Goal: Check status

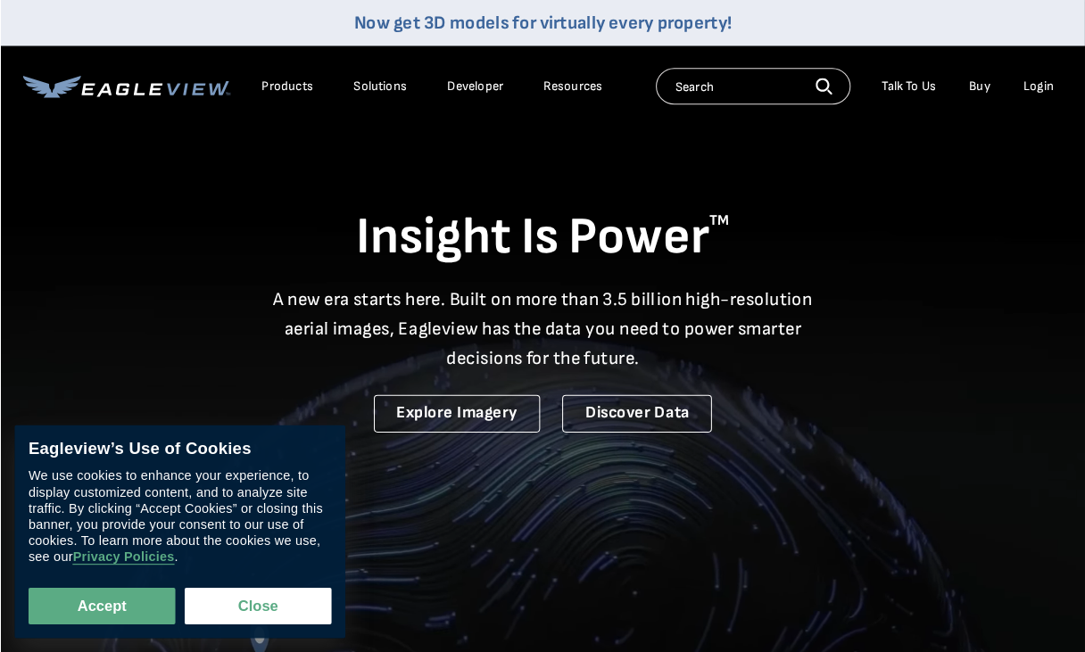
scroll to position [3, 0]
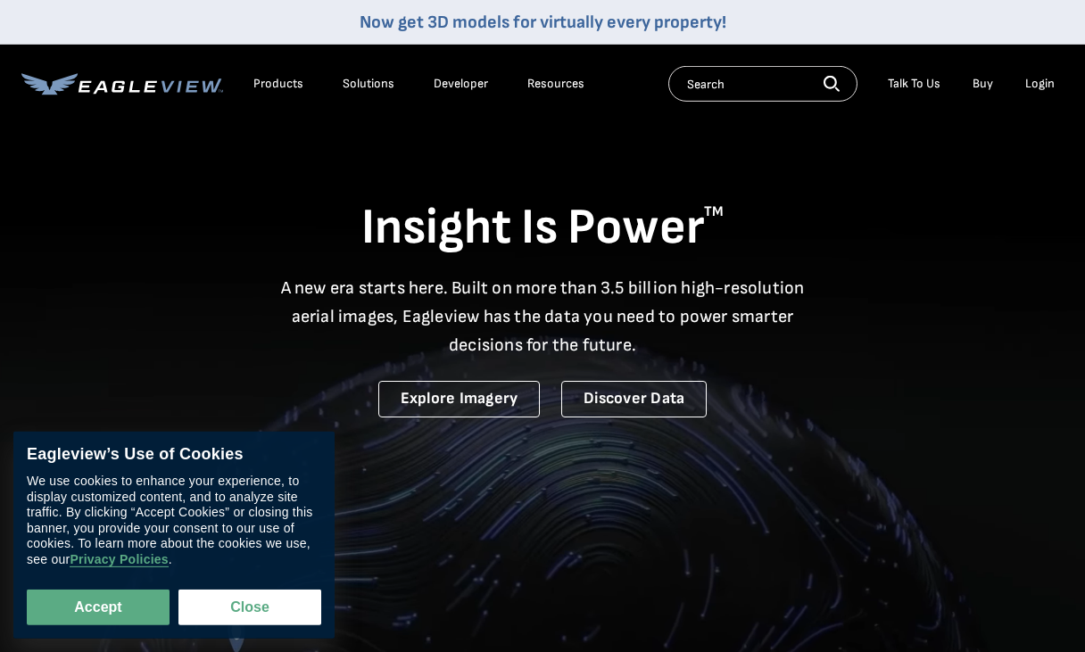
scroll to position [4, 0]
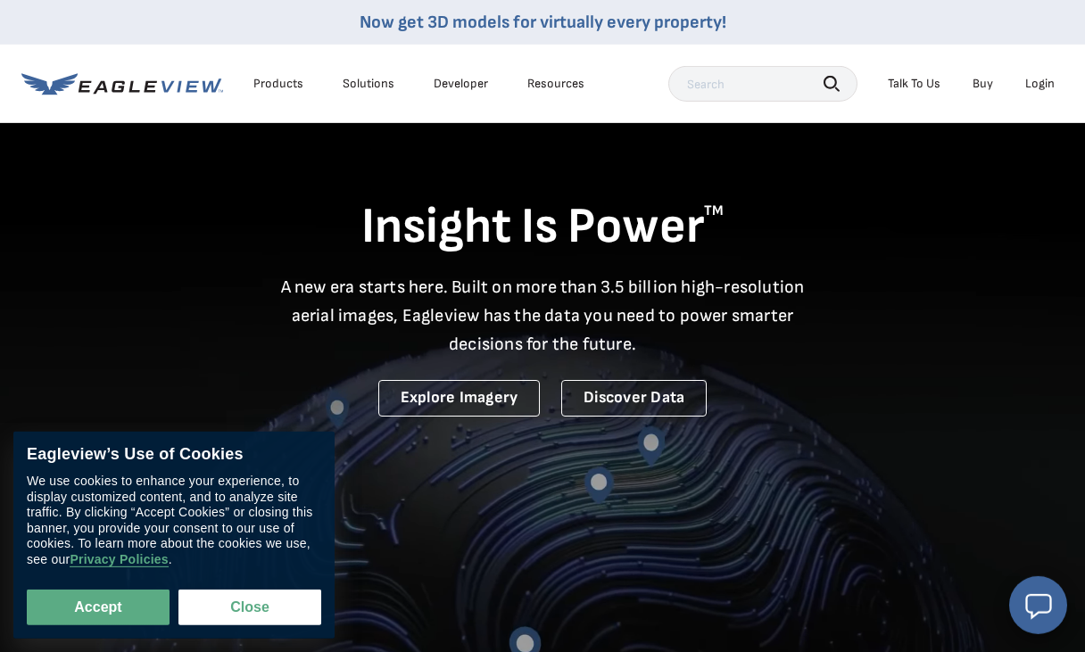
click at [1031, 90] on div "Login" at bounding box center [1039, 84] width 29 height 16
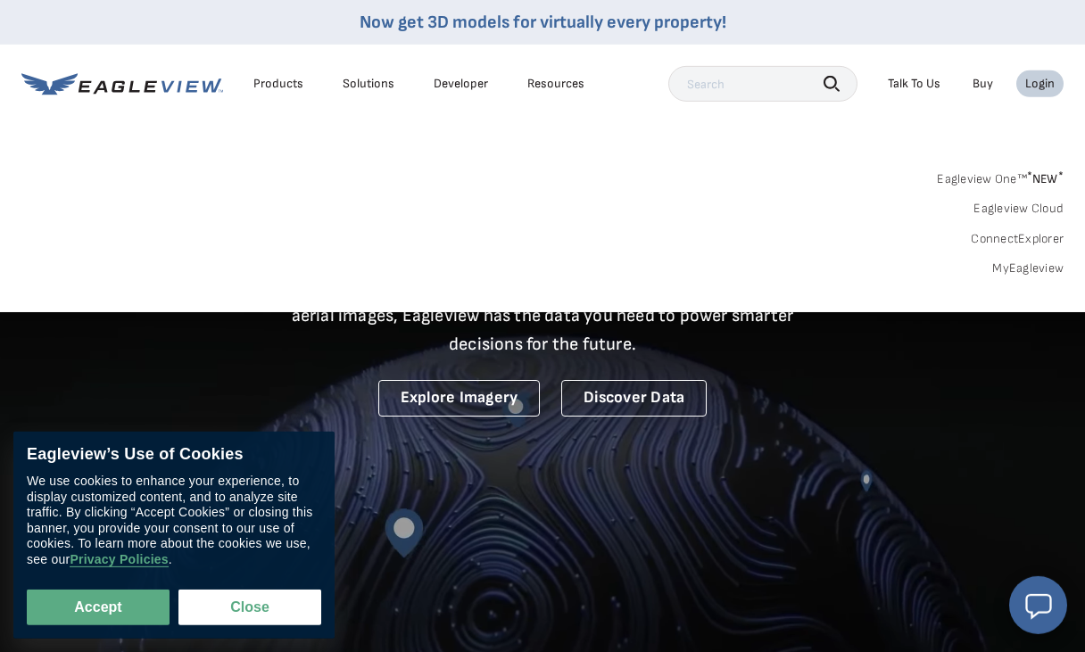
click at [1019, 273] on link "MyEagleview" at bounding box center [1027, 269] width 71 height 16
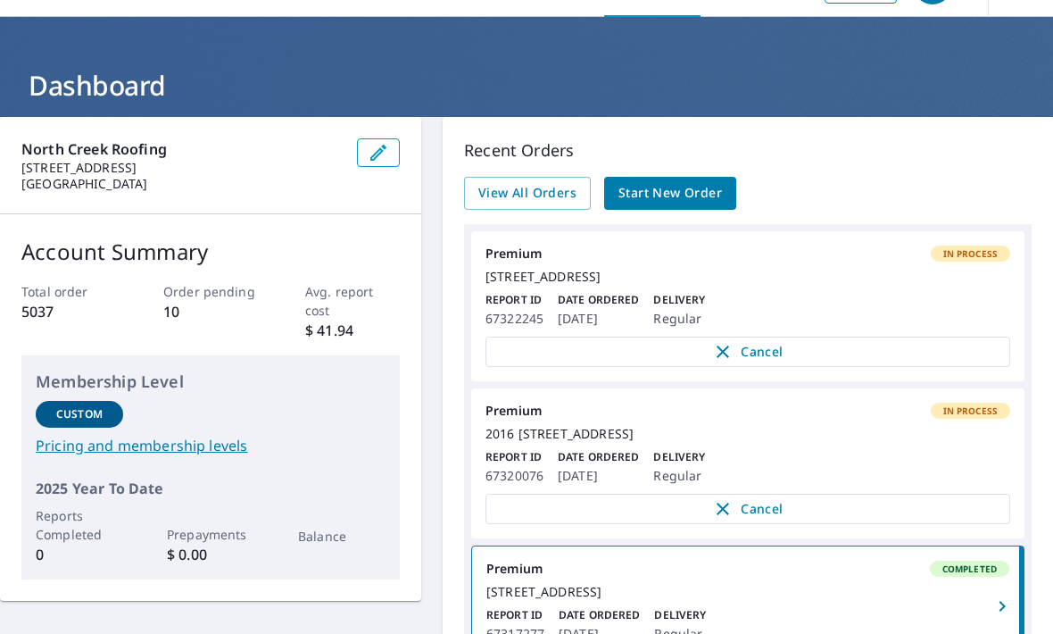
scroll to position [51, 0]
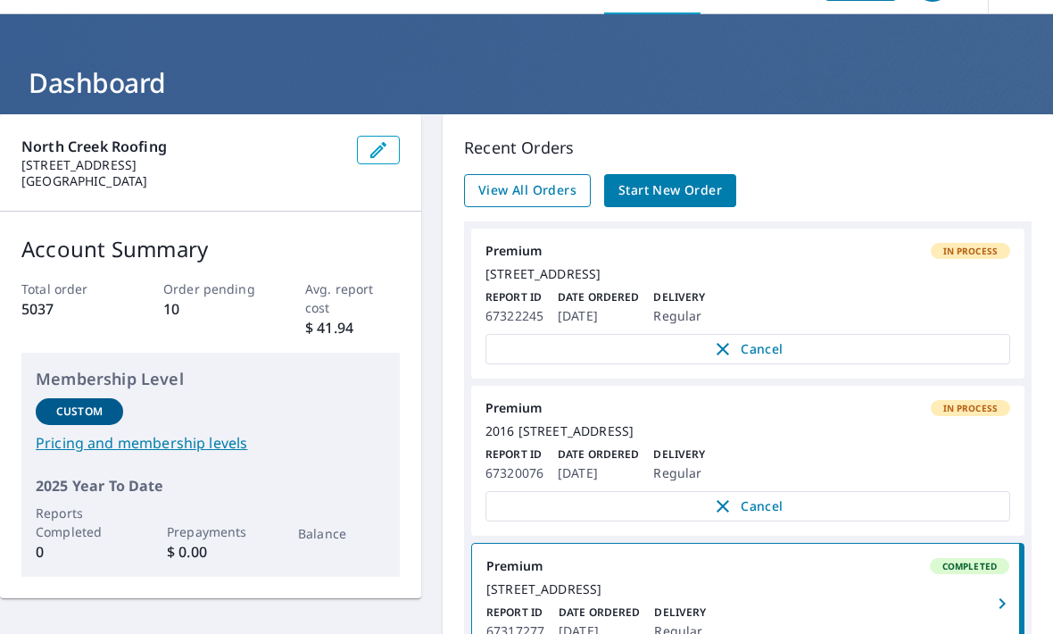
click at [492, 190] on span "View All Orders" at bounding box center [527, 190] width 98 height 22
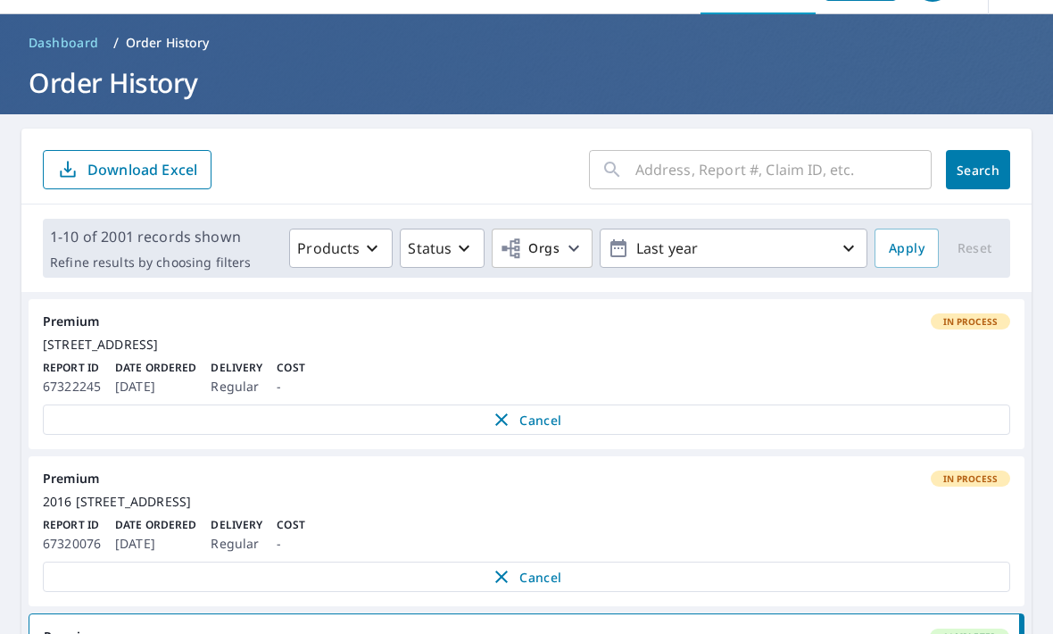
click at [660, 160] on input "text" at bounding box center [783, 170] width 296 height 50
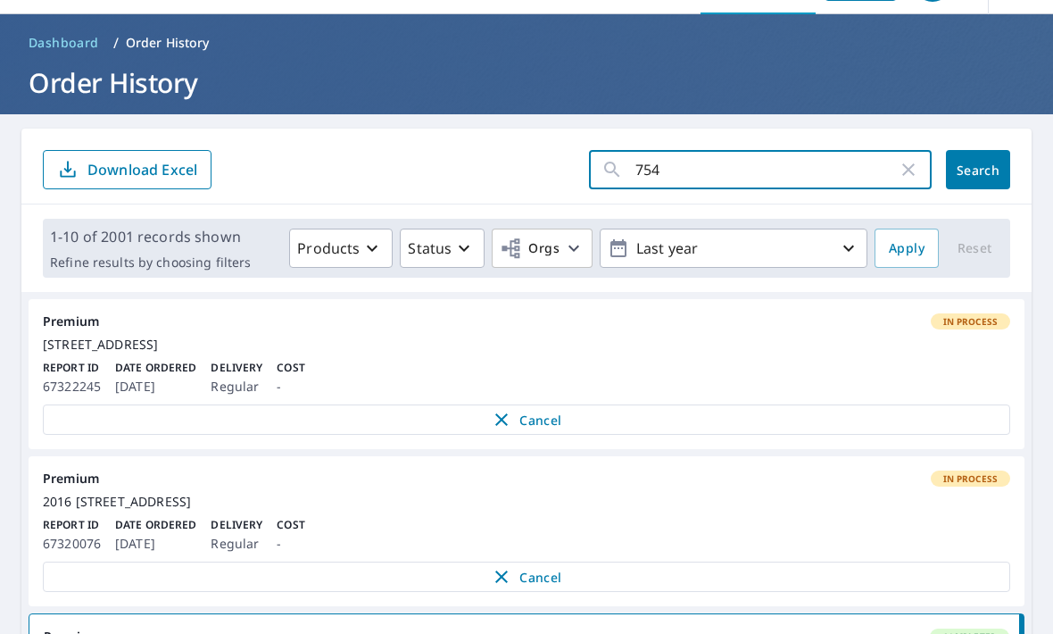
type input "7547"
click at [978, 170] on button "Search" at bounding box center [978, 169] width 64 height 39
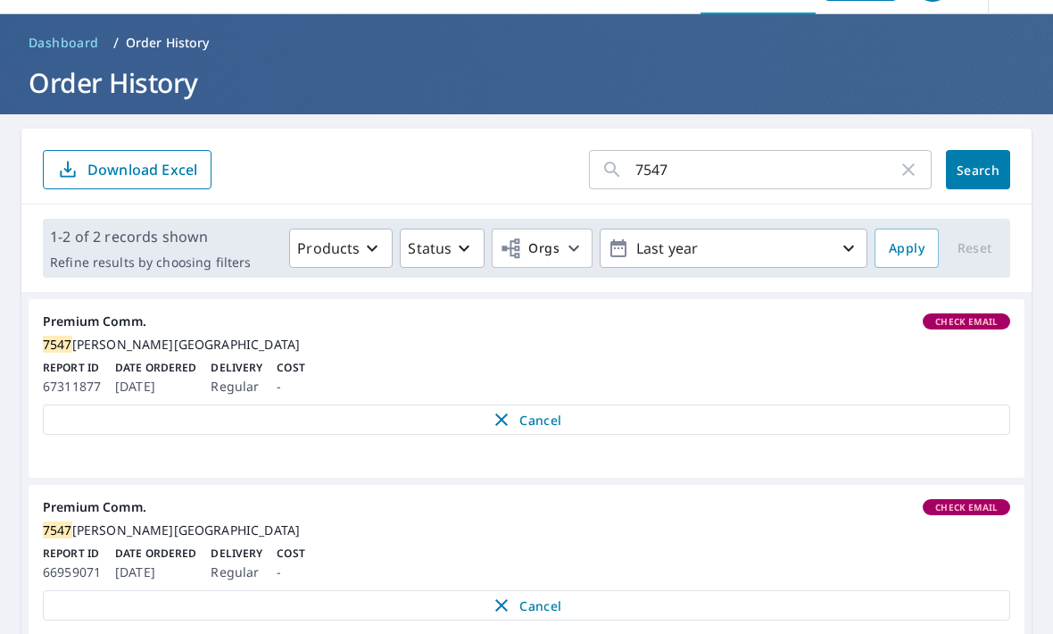
click at [203, 353] on div "7547 Henderson Blvd SE Tumwater, WA 98501" at bounding box center [526, 344] width 967 height 16
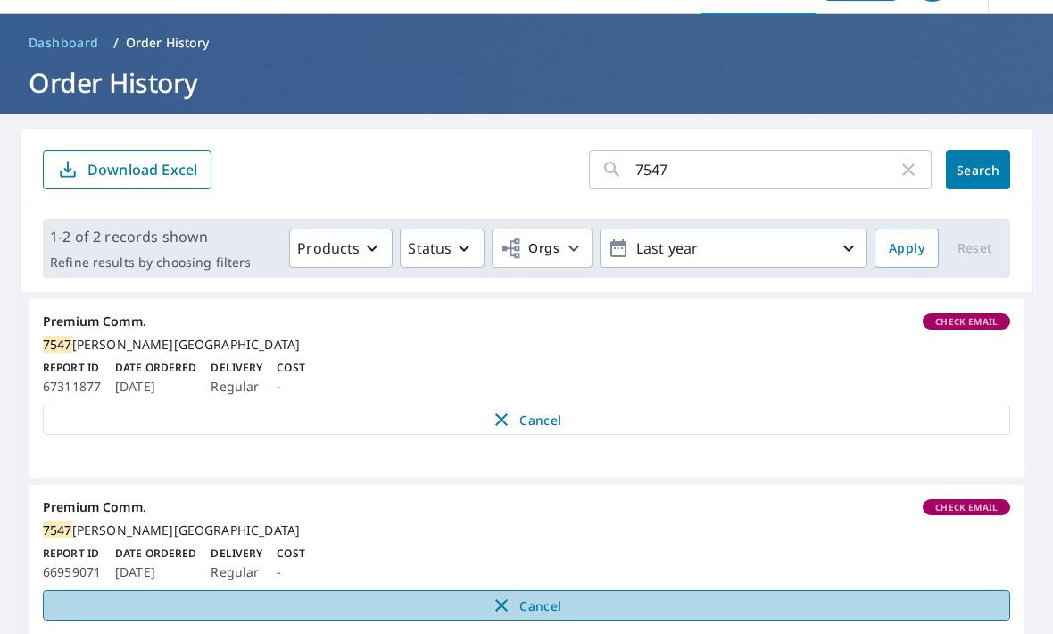
click at [370, 616] on span "Cancel" at bounding box center [527, 604] width 930 height 21
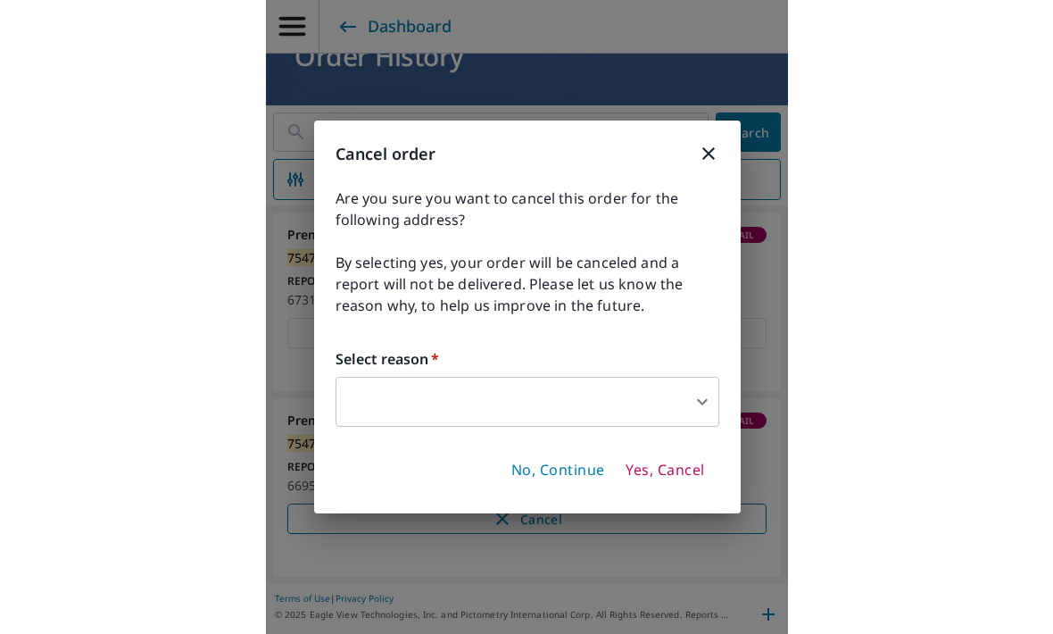
scroll to position [51, 0]
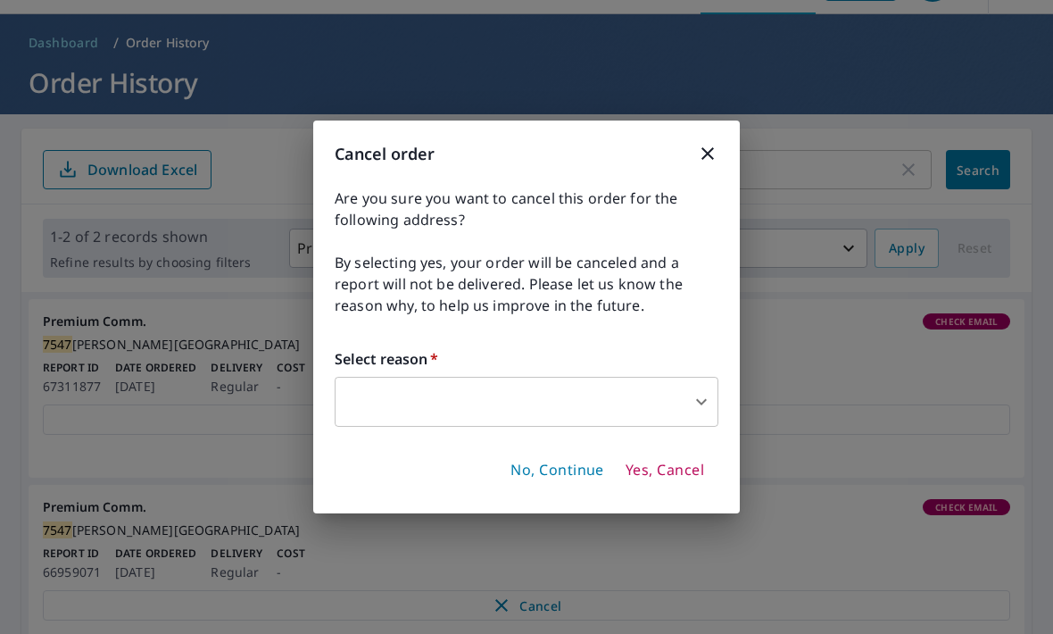
click at [714, 163] on icon "button" at bounding box center [707, 153] width 21 height 21
